Goal: Task Accomplishment & Management: Use online tool/utility

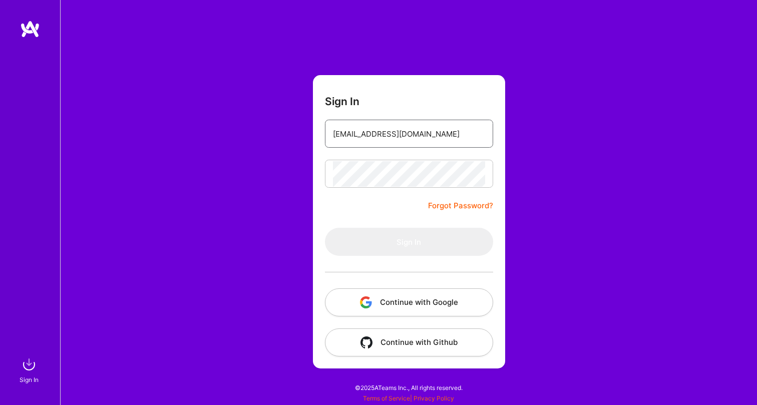
type input "[EMAIL_ADDRESS][DOMAIN_NAME]"
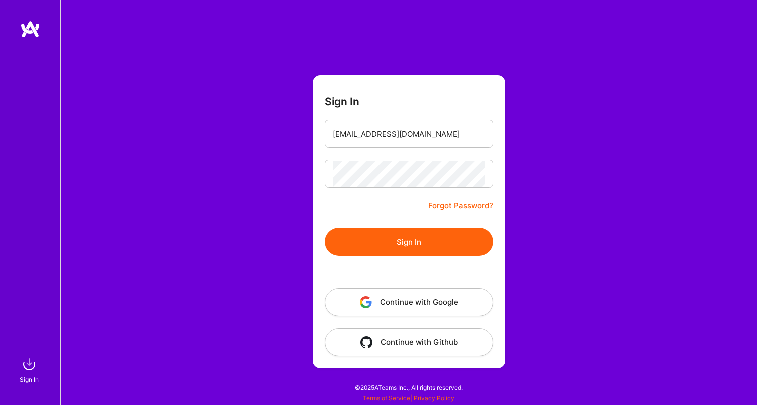
click at [382, 219] on form "Sign In [EMAIL_ADDRESS][DOMAIN_NAME] Forgot Password? Sign In Continue with Goo…" at bounding box center [409, 221] width 192 height 293
click at [381, 238] on button "Sign In" at bounding box center [409, 242] width 168 height 28
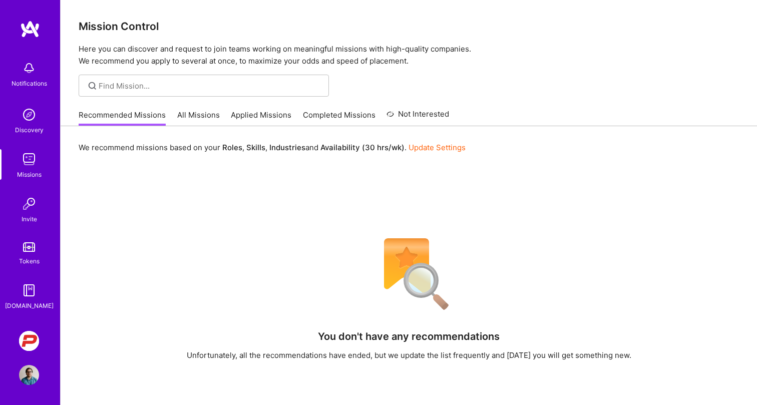
click at [36, 340] on img at bounding box center [29, 341] width 20 height 20
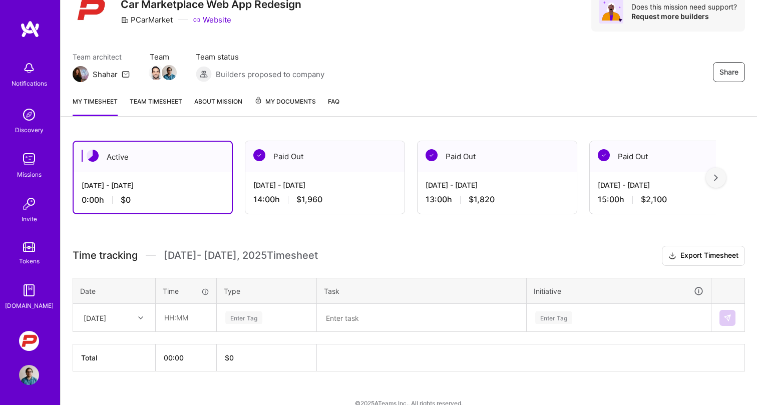
scroll to position [44, 0]
